Goal: Transaction & Acquisition: Register for event/course

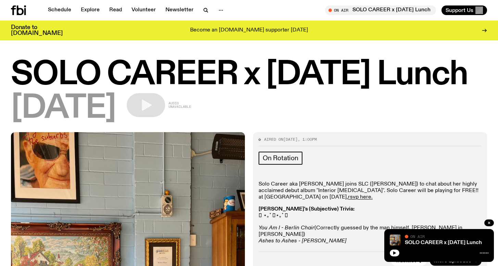
scroll to position [216, 0]
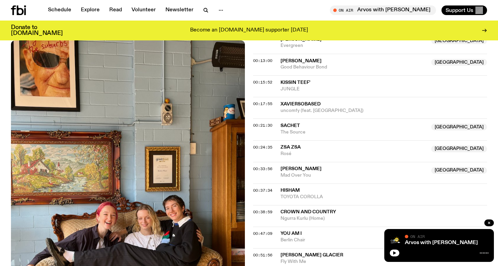
scroll to position [293, 0]
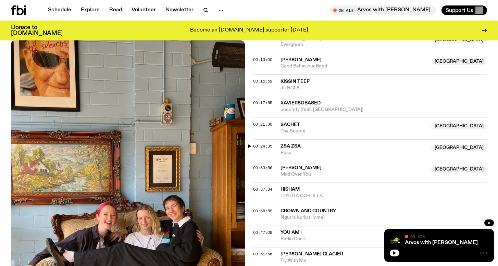
click at [265, 143] on span "00:24:35" at bounding box center [262, 145] width 19 height 5
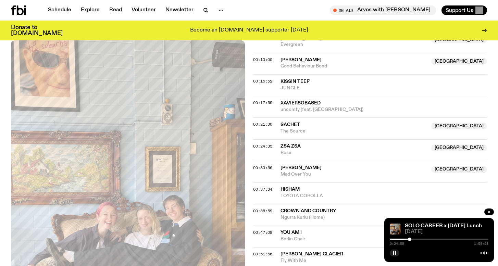
click at [409, 239] on div at bounding box center [409, 239] width 3 height 3
click at [413, 239] on div at bounding box center [439, 239] width 99 height 1
click at [414, 239] on div at bounding box center [412, 239] width 3 height 3
click at [415, 239] on div at bounding box center [413, 239] width 3 height 3
click at [414, 239] on div at bounding box center [413, 239] width 3 height 3
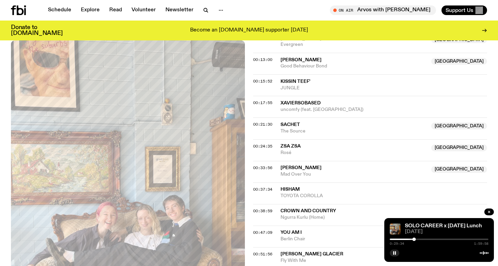
click at [414, 239] on div at bounding box center [413, 239] width 3 height 3
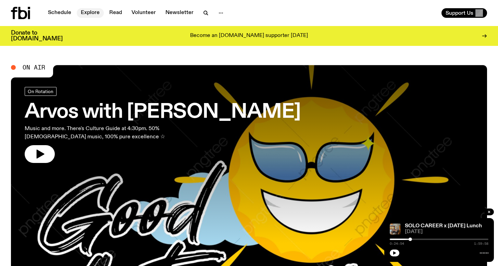
click at [90, 12] on link "Explore" at bounding box center [90, 13] width 27 height 10
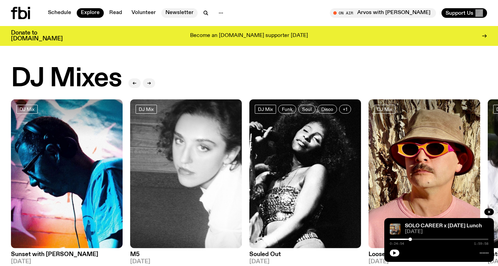
click at [184, 13] on link "Newsletter" at bounding box center [179, 13] width 36 height 10
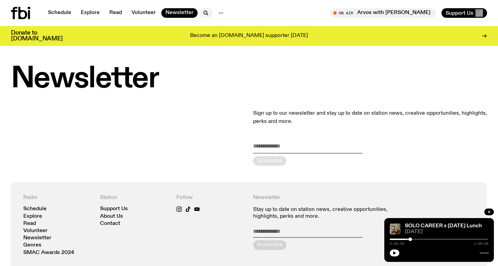
click at [204, 10] on icon "button" at bounding box center [206, 13] width 8 height 8
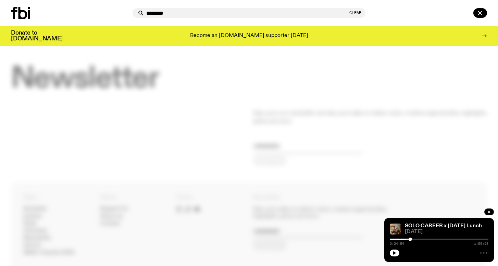
type input "********"
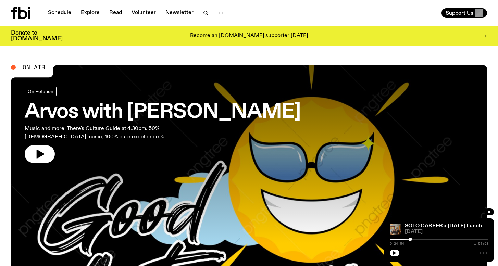
click at [29, 12] on icon at bounding box center [29, 14] width 2 height 9
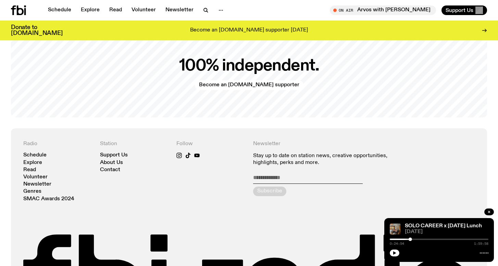
scroll to position [1398, 0]
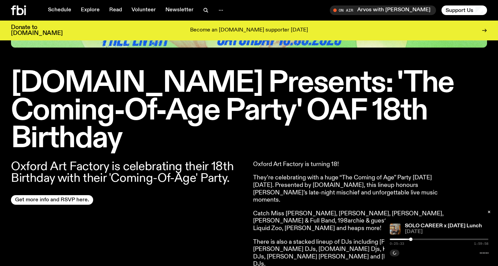
scroll to position [233, 0]
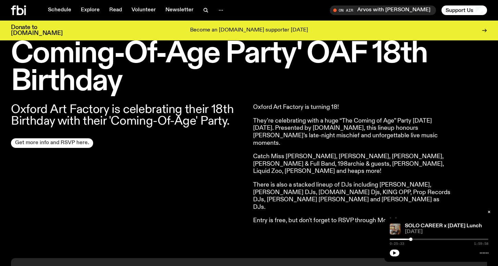
click at [64, 138] on link "Get more info and RSVP here." at bounding box center [52, 143] width 82 height 10
